Goal: Obtain resource: Obtain resource

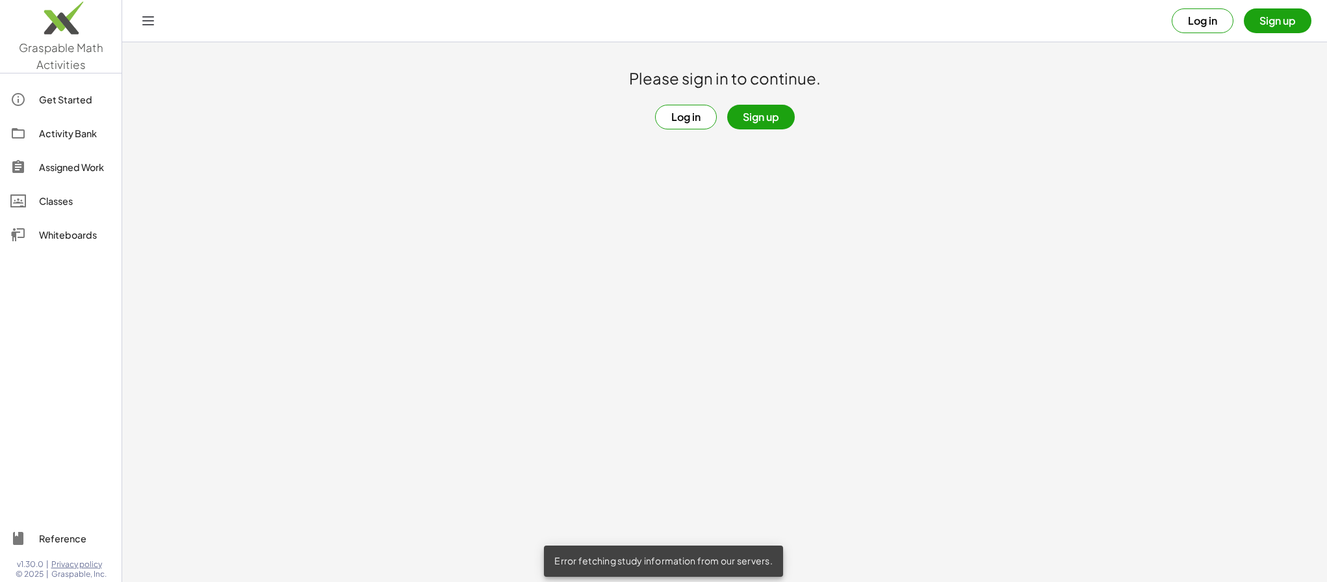
click at [1199, 26] on button "Log in" at bounding box center [1203, 20] width 62 height 25
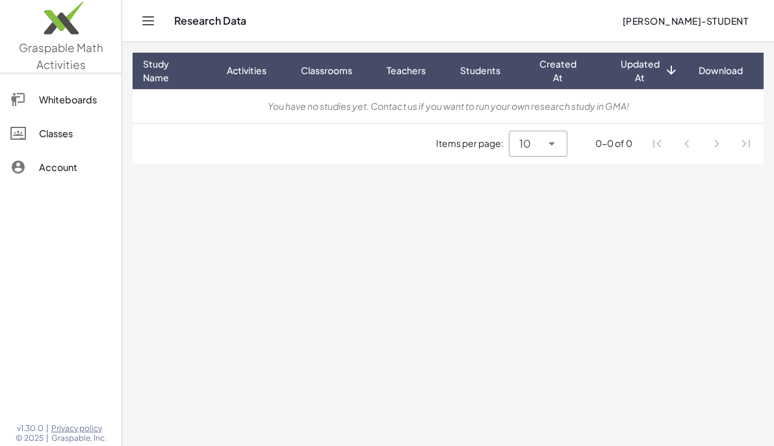
click at [71, 169] on div "Account" at bounding box center [75, 167] width 72 height 16
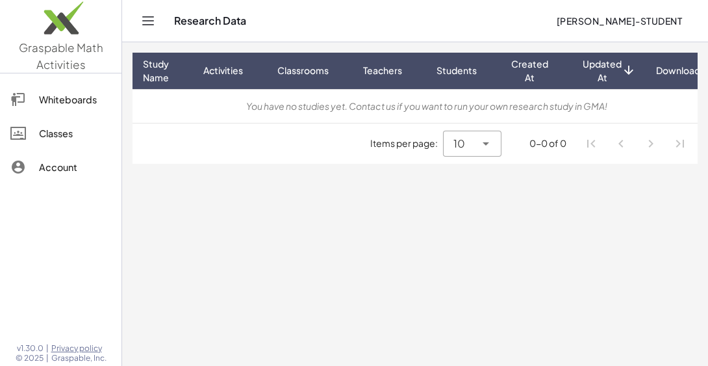
click at [47, 168] on div "Account" at bounding box center [75, 167] width 72 height 16
